Goal: Find specific page/section: Find specific page/section

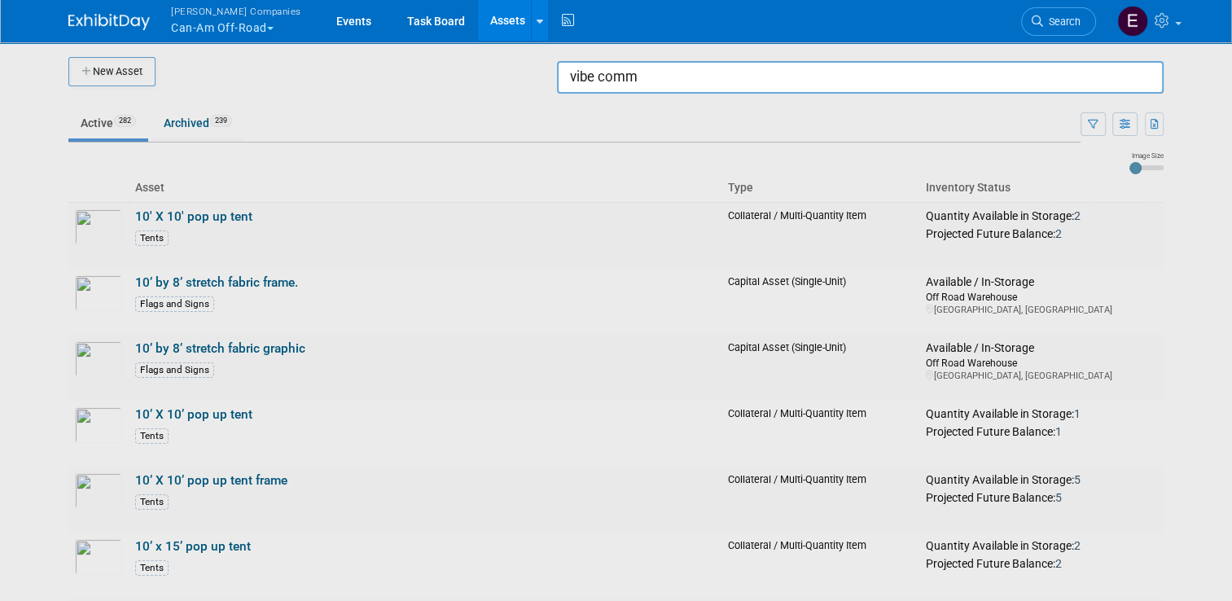
type input "vibe comm"
click at [208, 28] on button "Warnert Companies Can-Am Off-Road" at bounding box center [245, 21] width 152 height 42
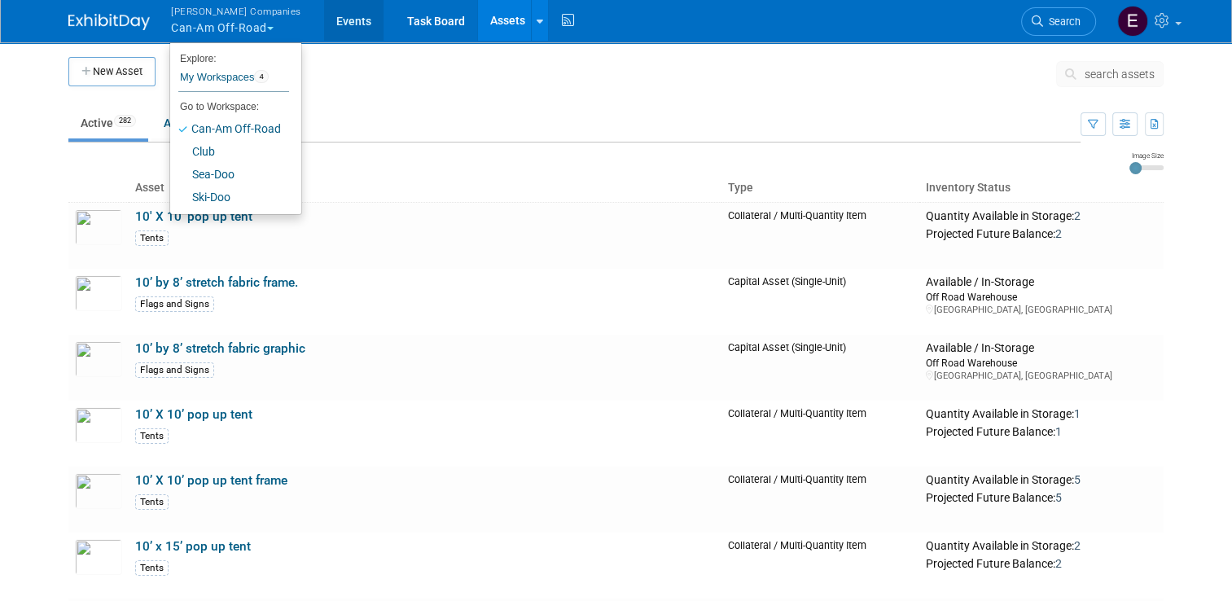
click at [324, 22] on link "Events" at bounding box center [353, 20] width 59 height 41
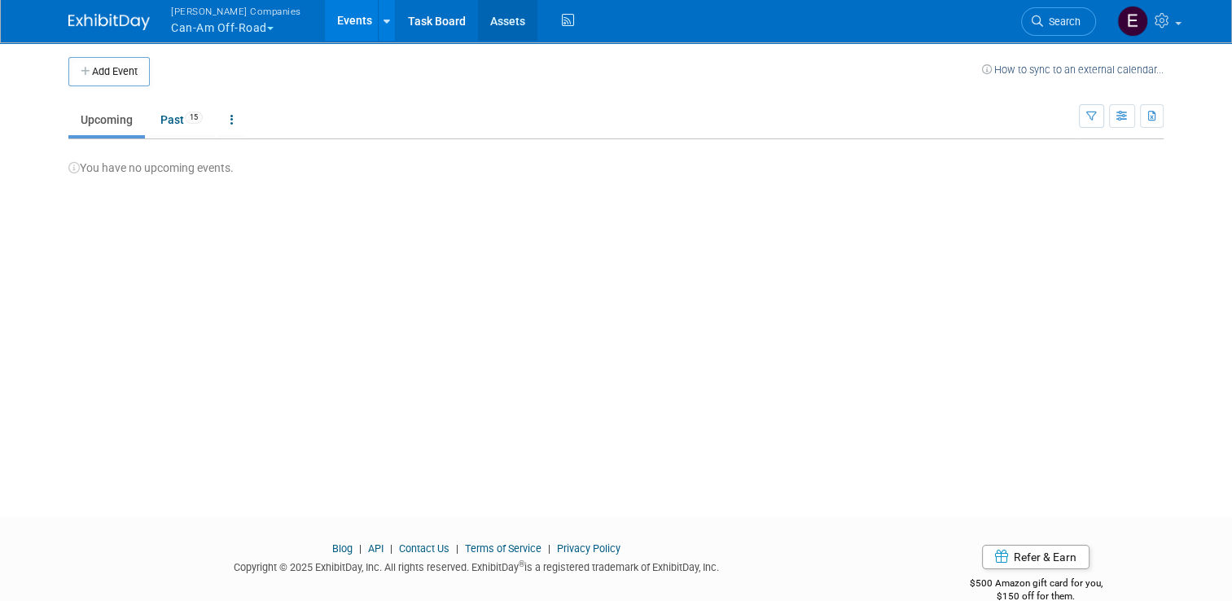
click at [485, 18] on link "Assets" at bounding box center [507, 20] width 59 height 41
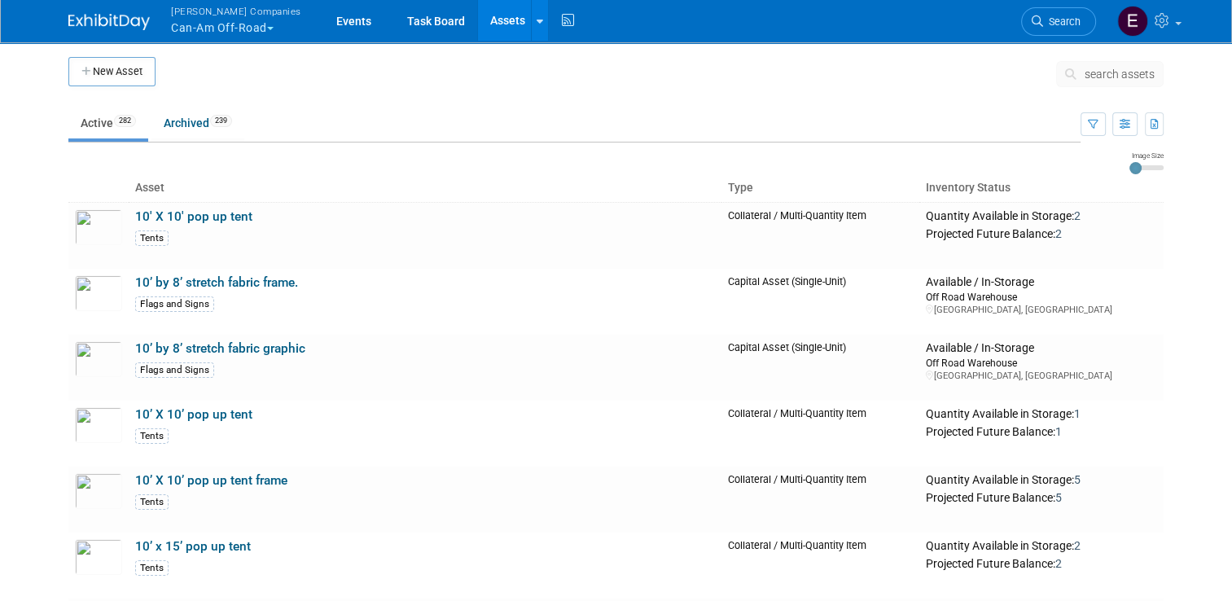
click at [1149, 77] on span "search assets" at bounding box center [1119, 74] width 70 height 13
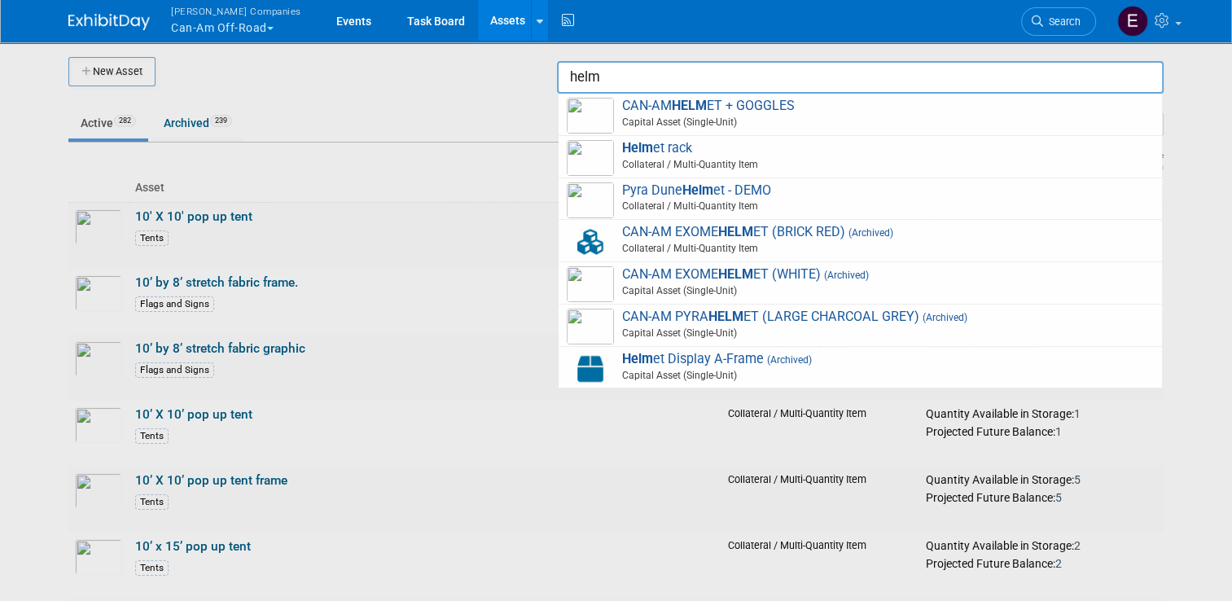
drag, startPoint x: 681, startPoint y: 68, endPoint x: 444, endPoint y: 89, distance: 237.8
click at [444, 89] on body "[PERSON_NAME] Companies Can-Am Off-Road Explore: My Workspaces 4 Go to Workspac…" at bounding box center [616, 300] width 1232 height 601
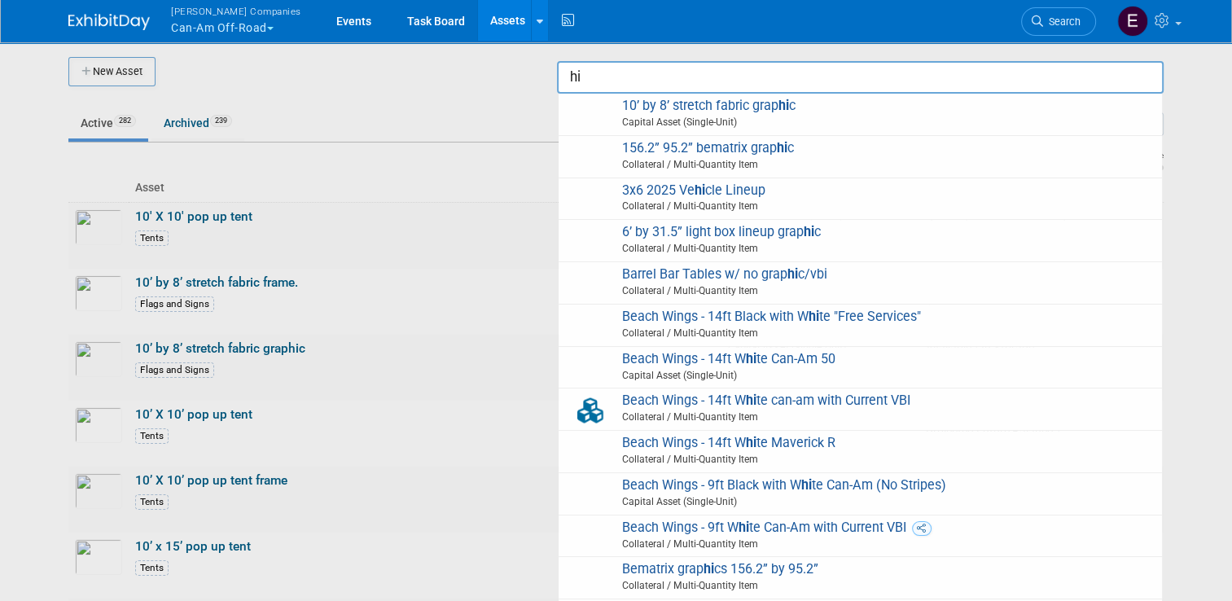
type input "h"
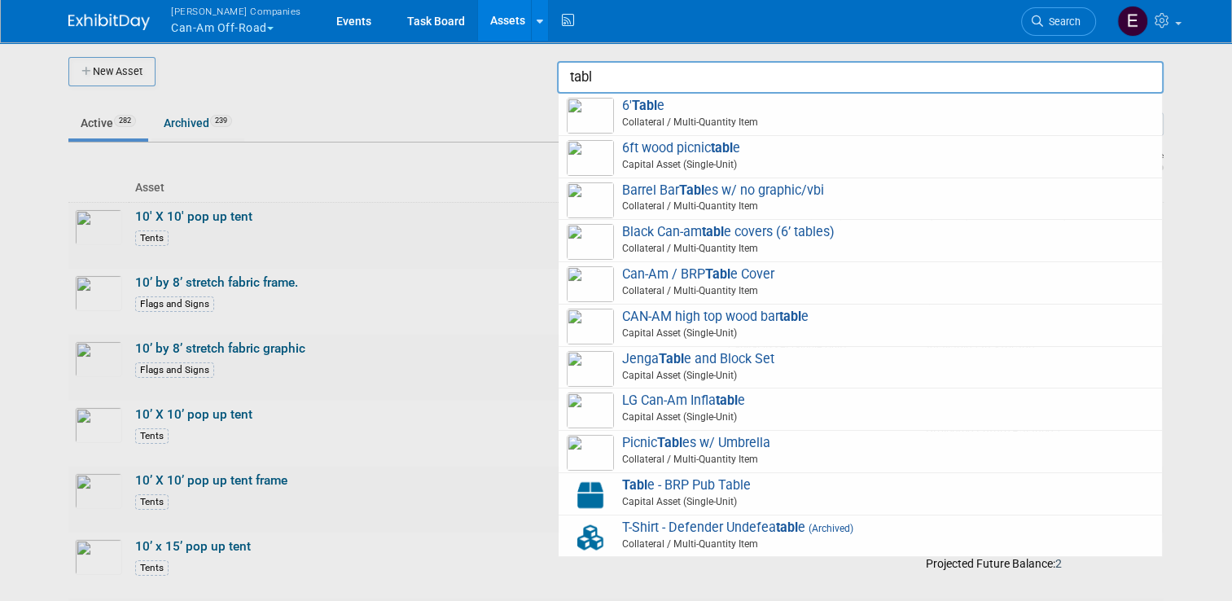
type input "table"
drag, startPoint x: 658, startPoint y: 83, endPoint x: 431, endPoint y: 33, distance: 231.9
click at [431, 33] on body "[PERSON_NAME] Companies Can-Am Off-Road Explore: My Workspaces 4 Go to Workspac…" at bounding box center [616, 300] width 1232 height 601
